Goal: Find specific page/section

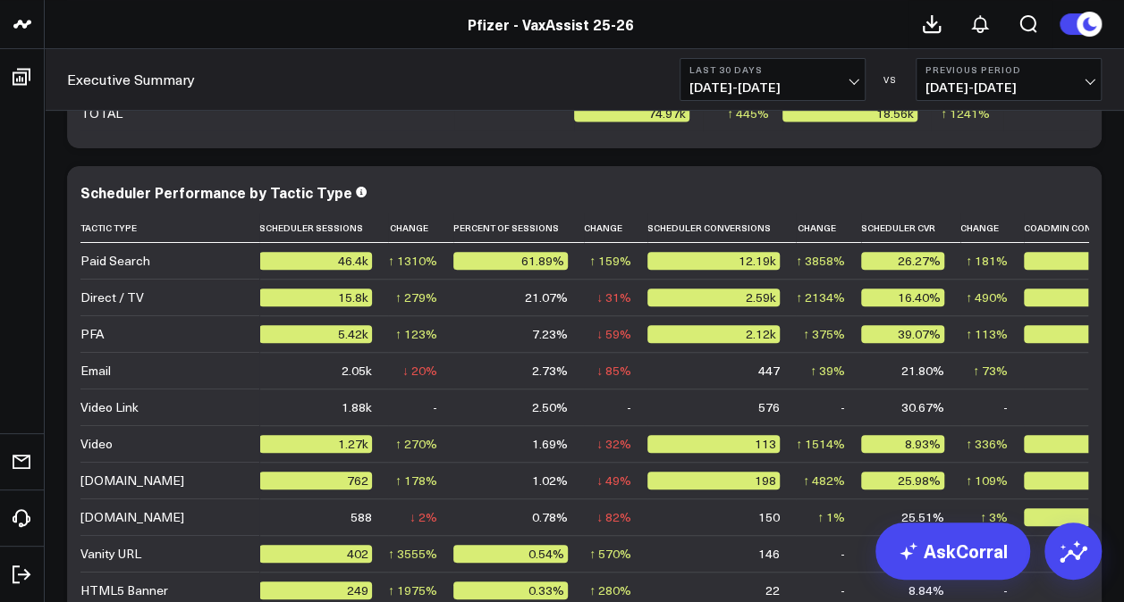
scroll to position [7315, 0]
